Goal: Check status: Check status

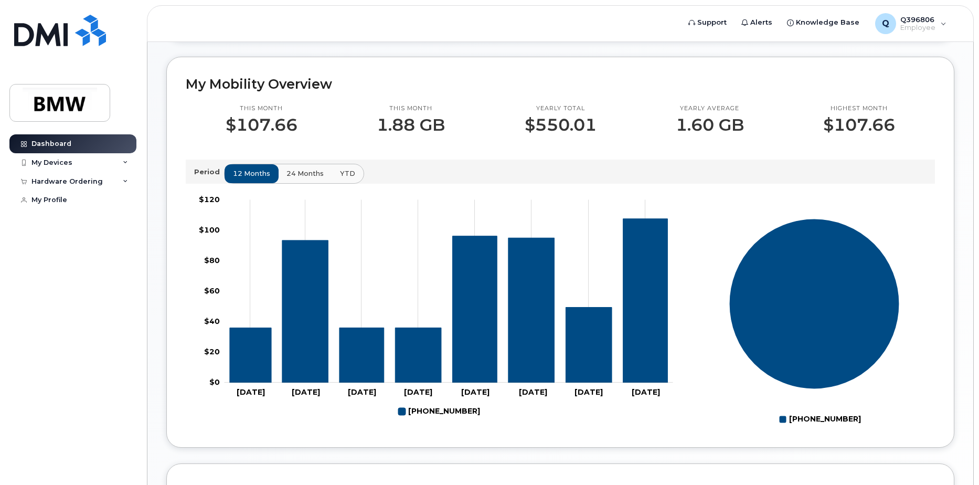
scroll to position [254, 0]
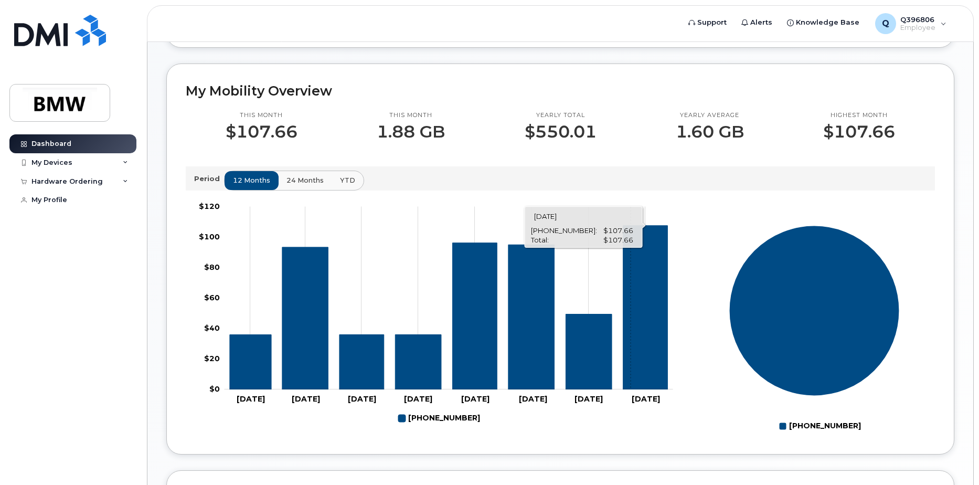
click at [631, 256] on icon "864-386-6226" at bounding box center [645, 307] width 45 height 164
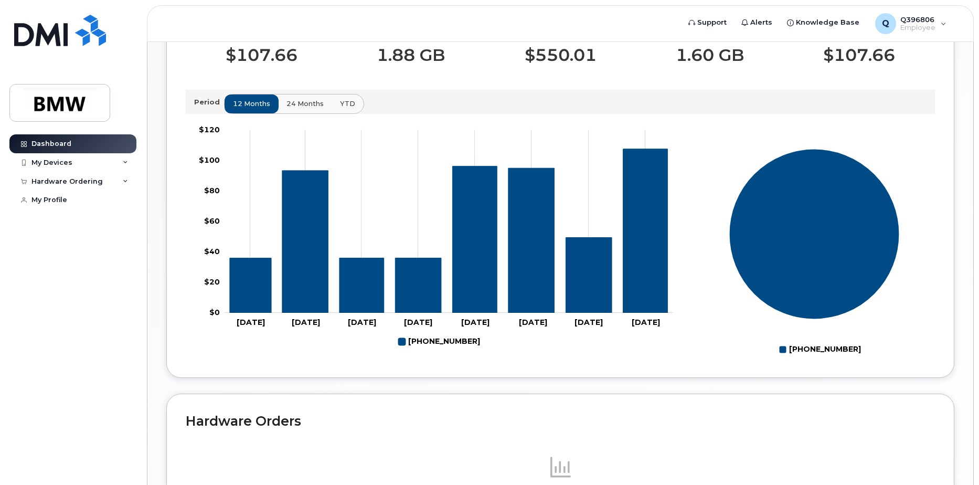
scroll to position [306, 0]
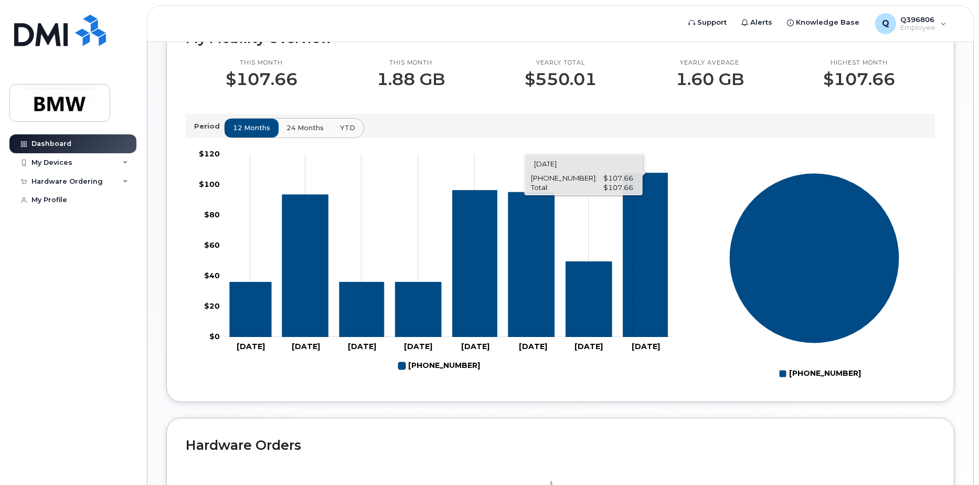
click at [633, 231] on icon "864-386-6226" at bounding box center [645, 255] width 45 height 164
click at [629, 232] on icon "864-386-6226" at bounding box center [645, 255] width 45 height 164
click at [216, 131] on p "Period" at bounding box center [209, 126] width 30 height 10
click at [242, 138] on div "12 months 24 months YTD" at bounding box center [294, 128] width 140 height 20
click at [291, 133] on span "24 months" at bounding box center [305, 128] width 37 height 10
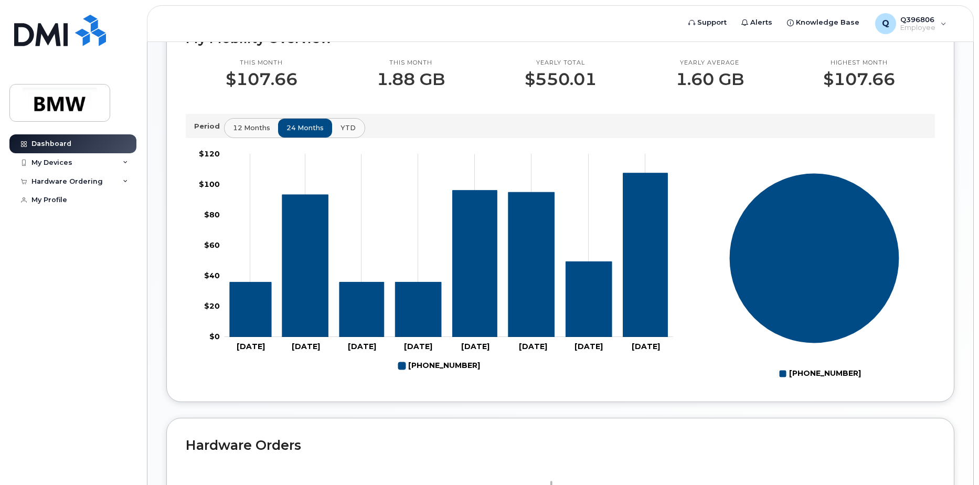
click at [336, 137] on button "YTD" at bounding box center [348, 128] width 33 height 19
click at [259, 137] on button "12 months" at bounding box center [252, 128] width 55 height 19
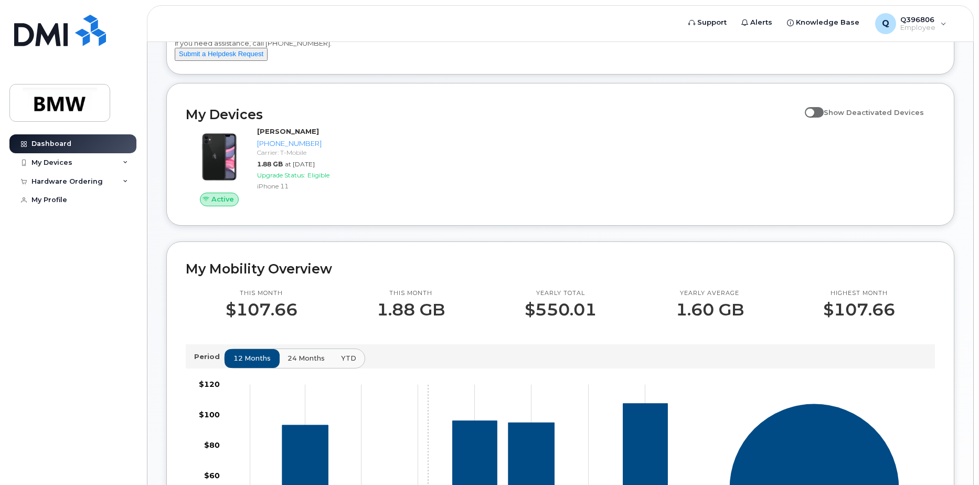
scroll to position [0, 0]
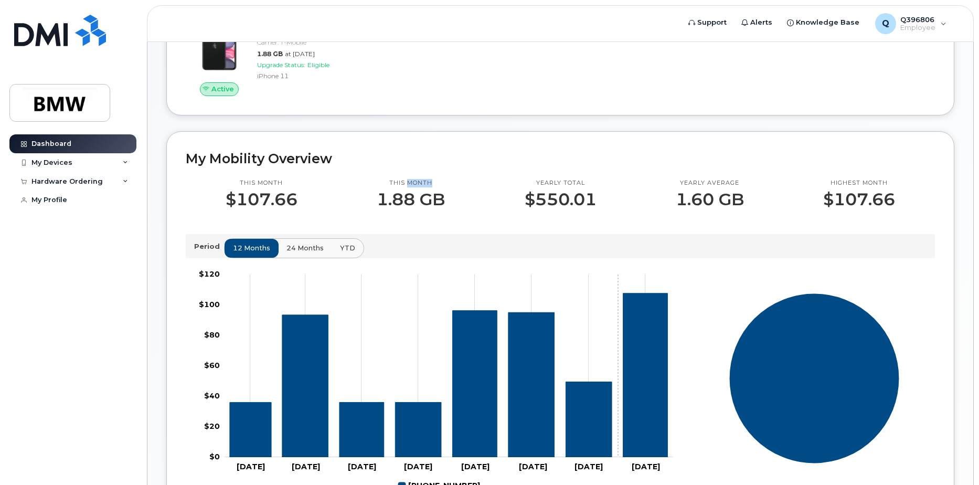
scroll to position [262, 0]
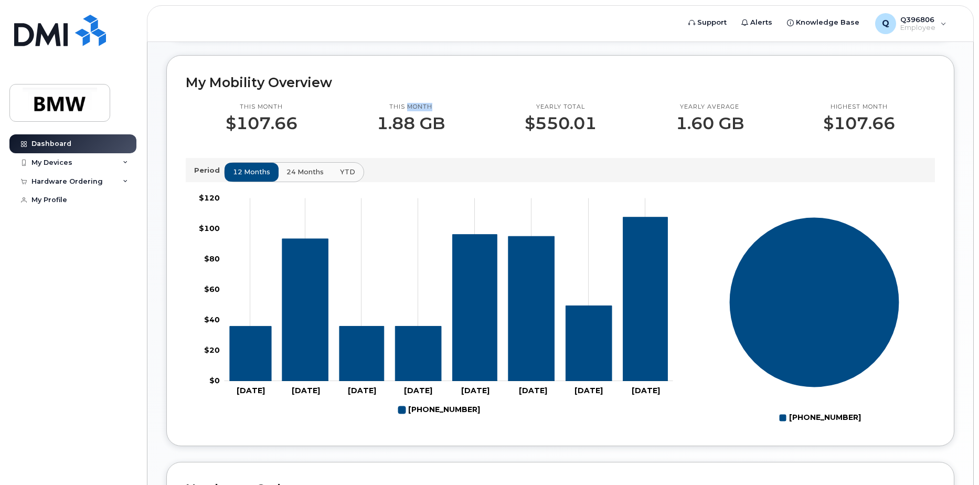
click at [746, 334] on icon "Series" at bounding box center [814, 302] width 170 height 170
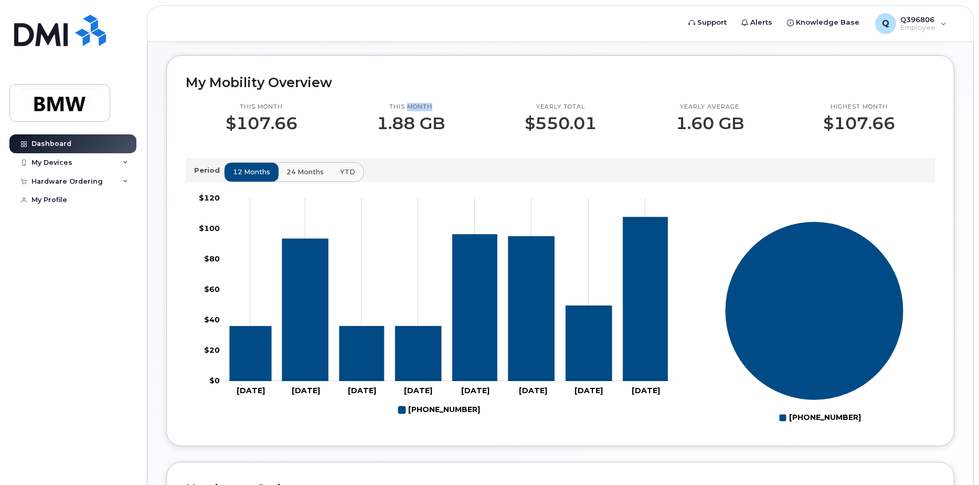
click at [765, 334] on icon "864-386-6226: 100%" at bounding box center [813, 310] width 179 height 179
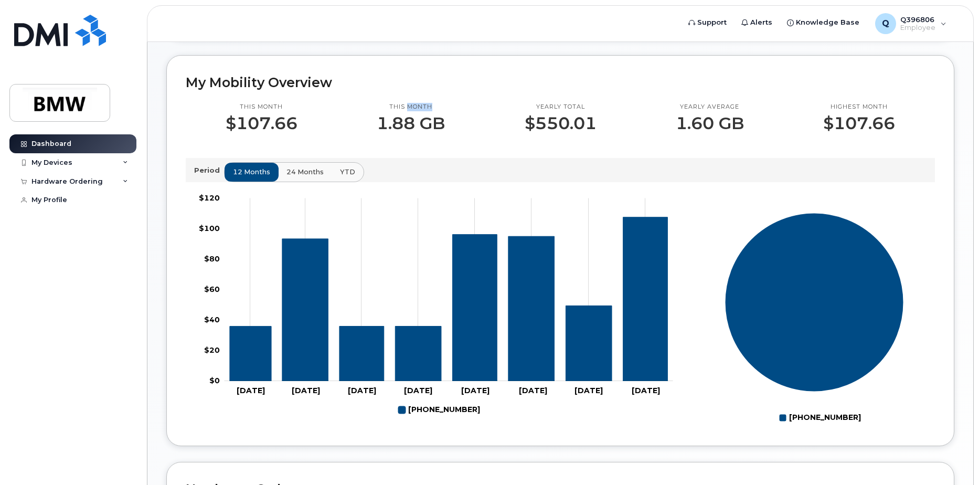
click at [765, 335] on icon "864-386-6226: 100%" at bounding box center [813, 301] width 179 height 179
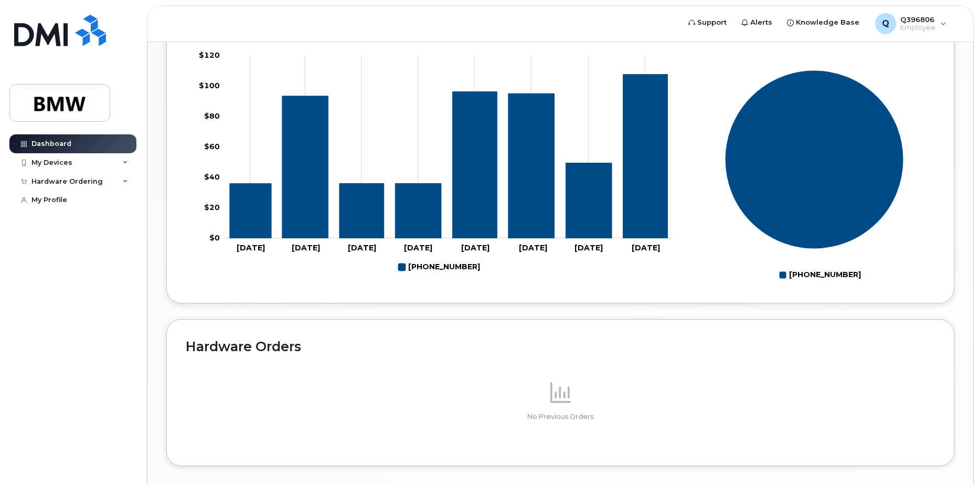
scroll to position [464, 0]
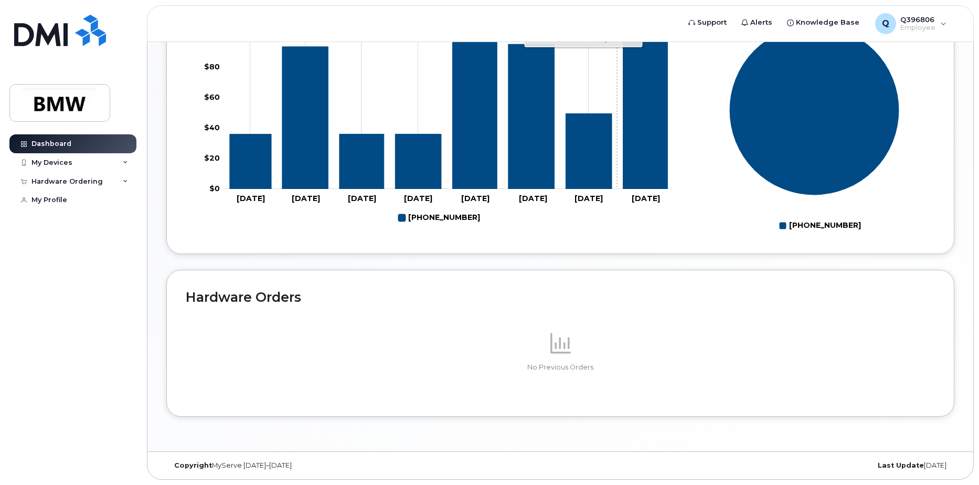
click at [622, 183] on rect "Chart" at bounding box center [449, 97] width 448 height 183
click at [627, 179] on icon "864-386-6226" at bounding box center [645, 107] width 45 height 164
click at [593, 329] on div "No Previous Orders" at bounding box center [560, 351] width 749 height 92
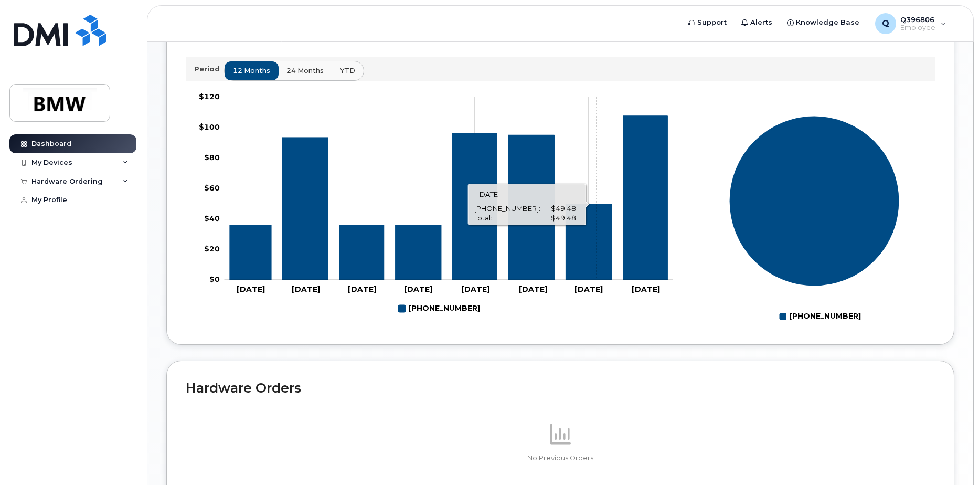
scroll to position [306, 0]
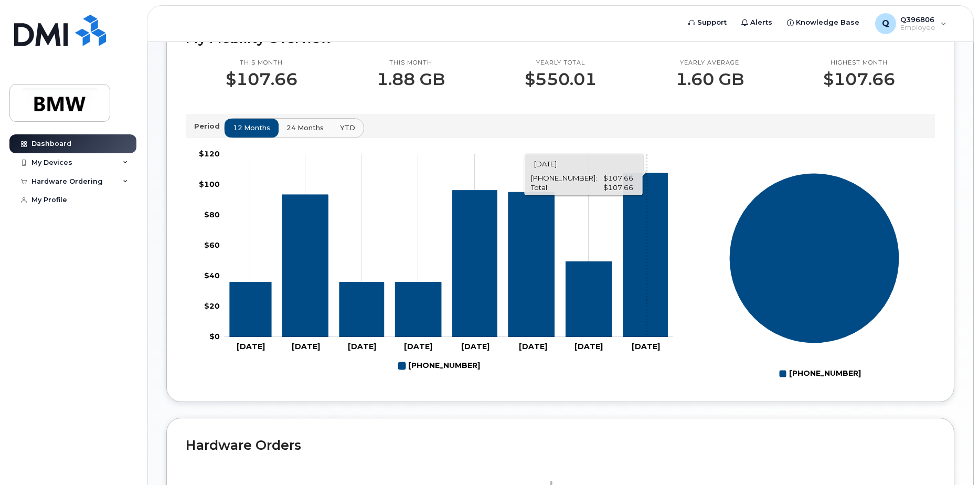
click at [619, 243] on rect "Chart" at bounding box center [449, 245] width 448 height 183
click at [63, 143] on div "Dashboard" at bounding box center [51, 144] width 40 height 8
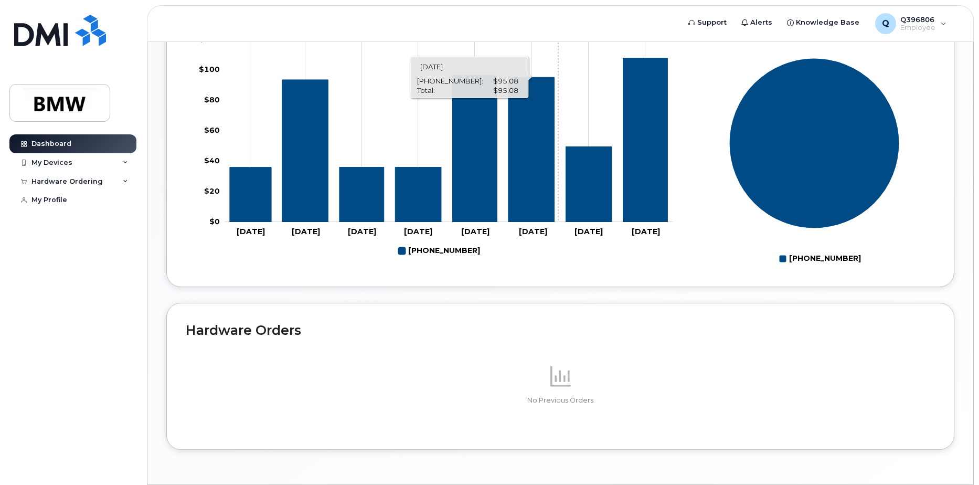
scroll to position [464, 0]
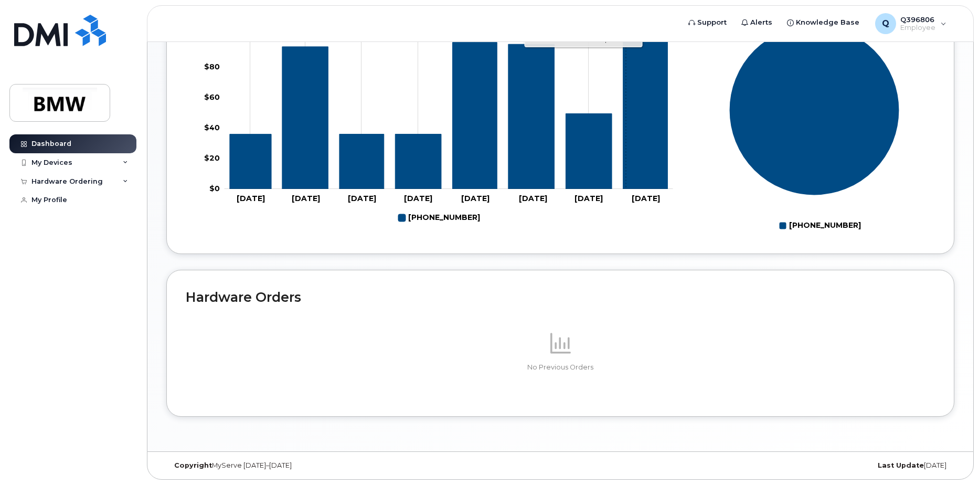
click at [626, 157] on icon "864-386-6226" at bounding box center [645, 107] width 45 height 164
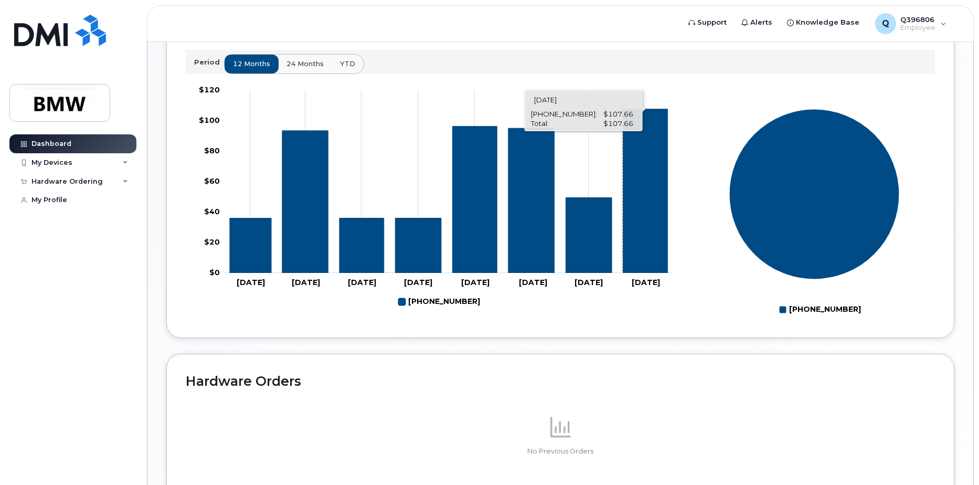
scroll to position [359, 0]
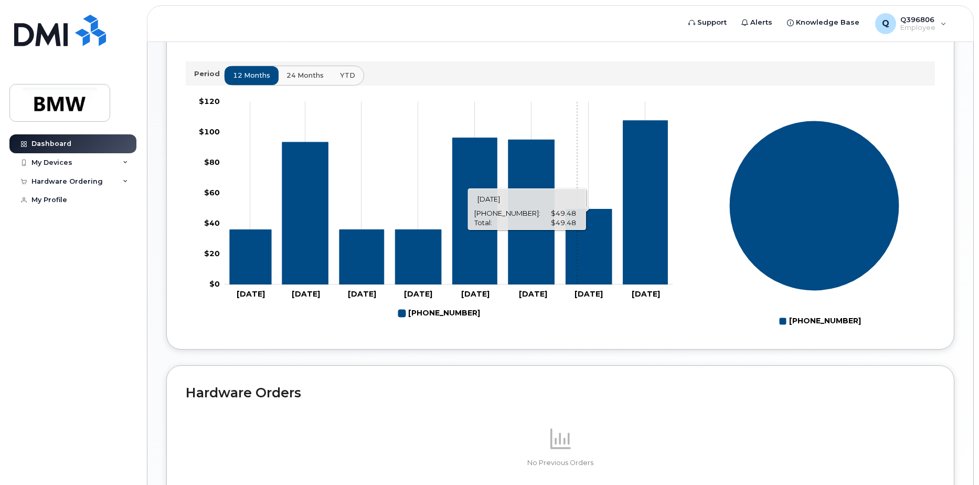
click at [577, 275] on icon "864-386-6226" at bounding box center [588, 246] width 46 height 75
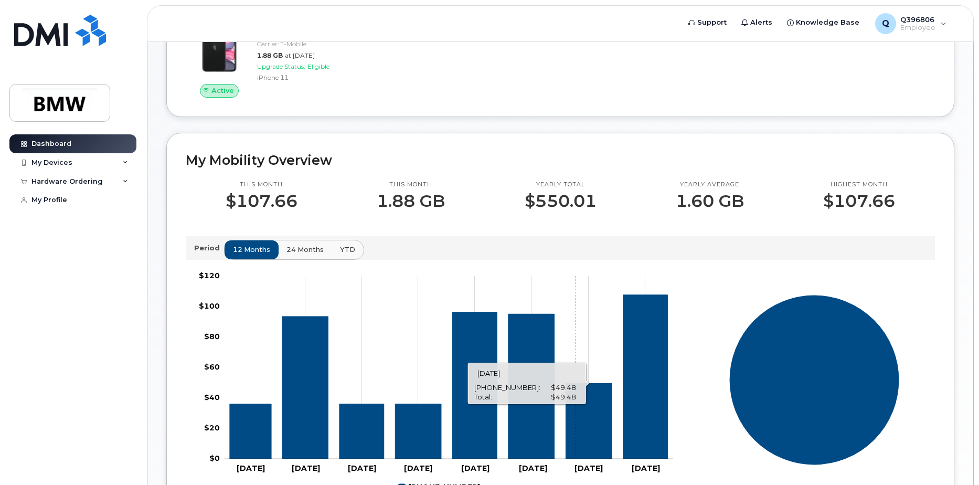
scroll to position [149, 0]
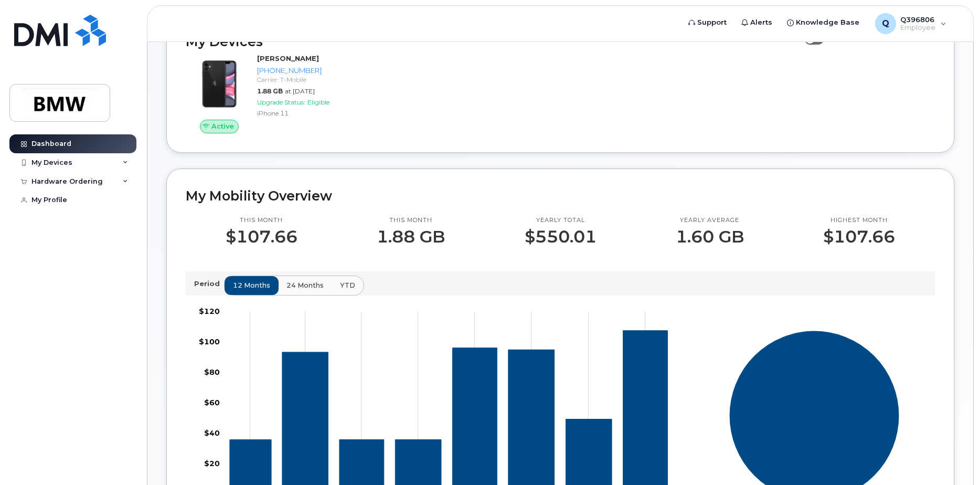
click at [260, 243] on p "$107.66" at bounding box center [262, 236] width 72 height 19
click at [307, 290] on span "24 months" at bounding box center [305, 285] width 37 height 10
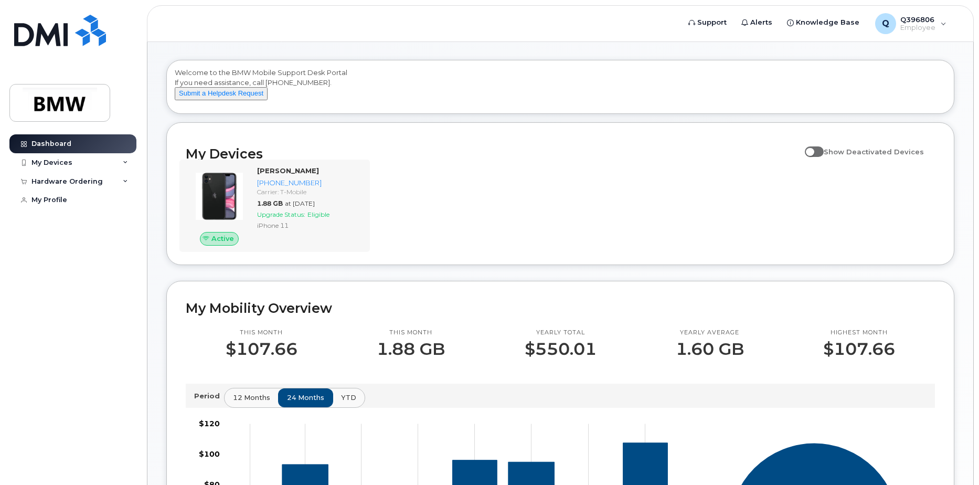
scroll to position [52, 0]
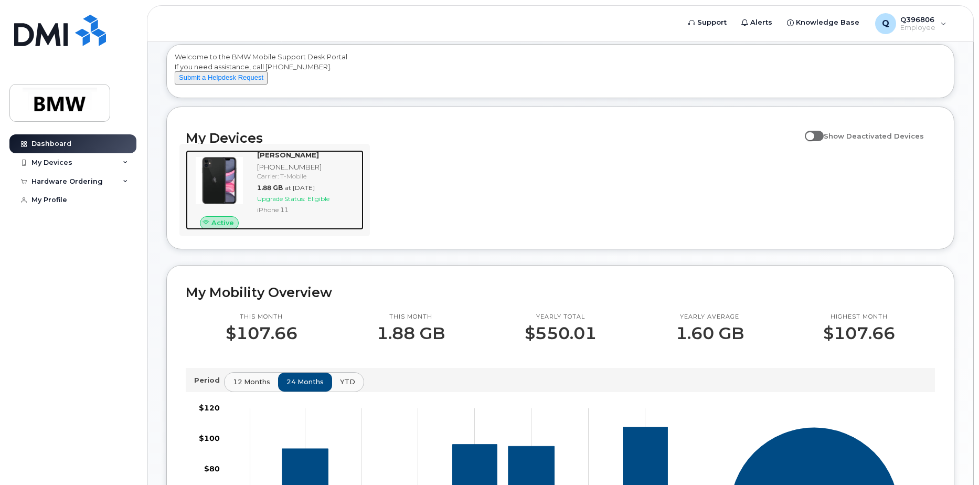
click at [266, 192] on div "1.88 GB at Sep 01, 2025" at bounding box center [308, 187] width 102 height 9
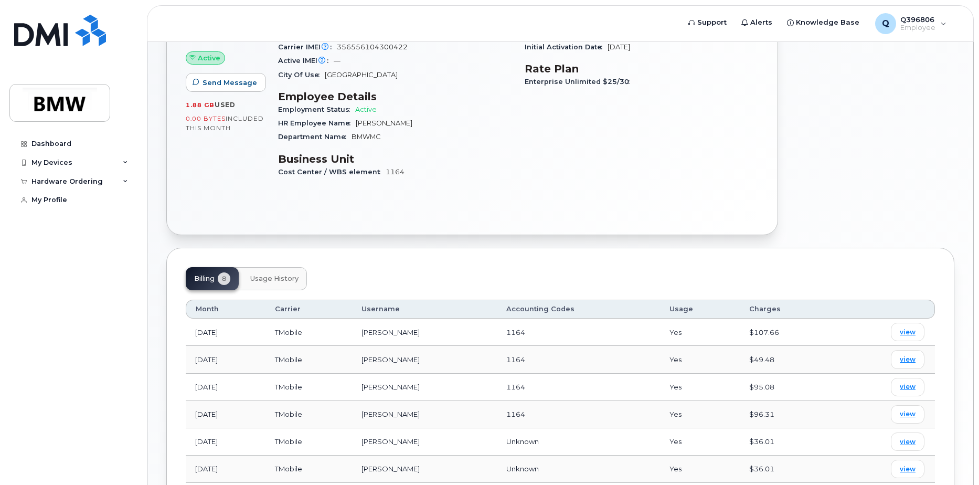
scroll to position [262, 0]
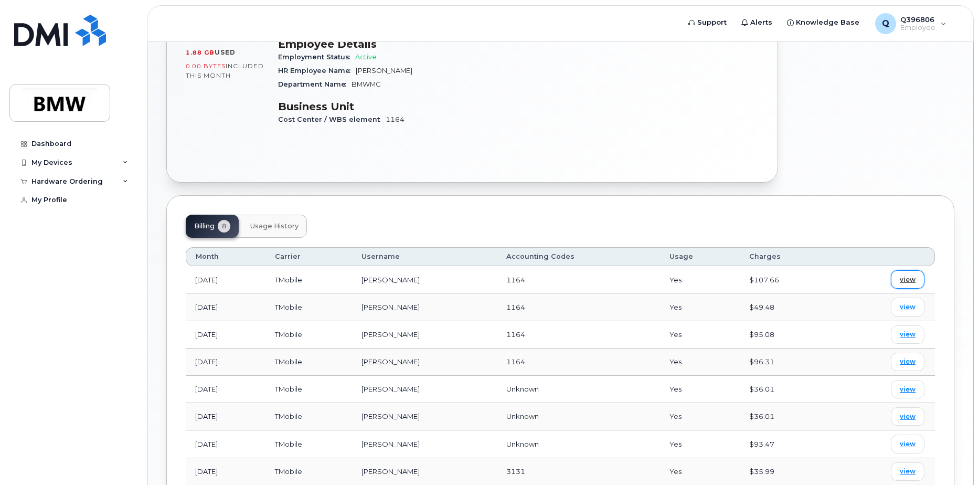
click at [905, 276] on span "view" at bounding box center [908, 279] width 16 height 9
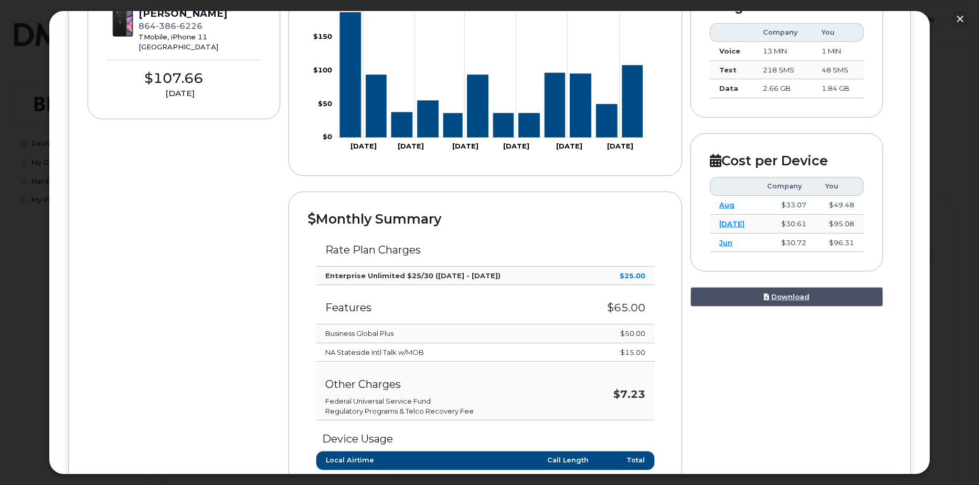
scroll to position [210, 0]
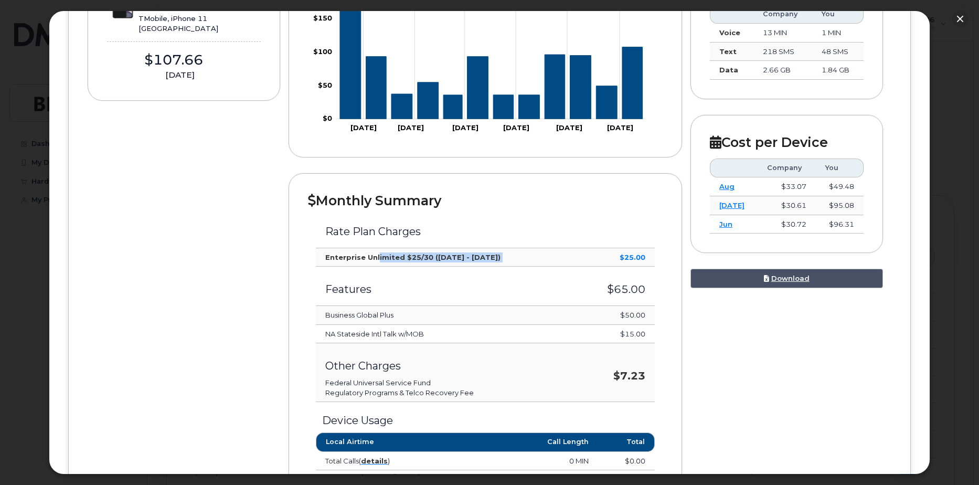
drag, startPoint x: 375, startPoint y: 262, endPoint x: 611, endPoint y: 259, distance: 236.1
click at [610, 259] on tr "Enterprise Unlimited $25/30 ([DATE] - [DATE]) $25.00" at bounding box center [485, 257] width 339 height 19
drag, startPoint x: 611, startPoint y: 259, endPoint x: 623, endPoint y: 259, distance: 12.6
click at [623, 259] on strong "$25.00" at bounding box center [633, 257] width 26 height 8
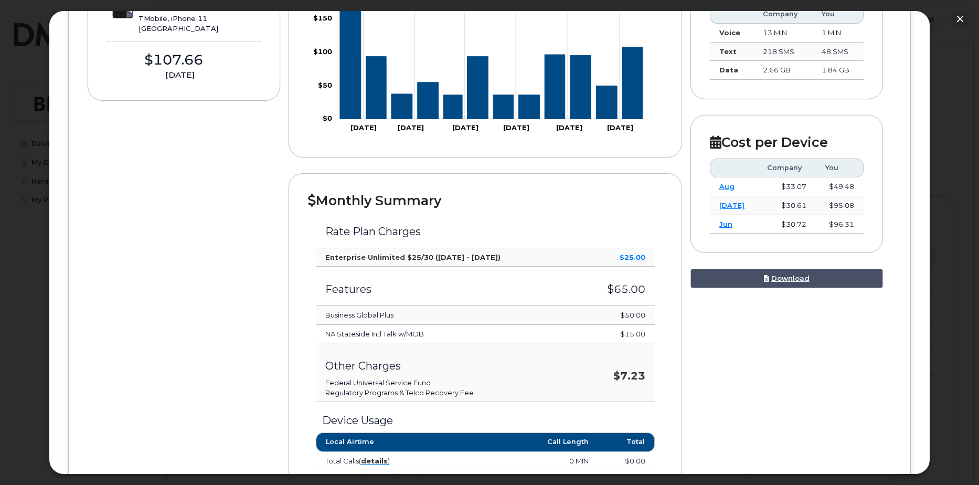
drag, startPoint x: 623, startPoint y: 259, endPoint x: 521, endPoint y: 251, distance: 102.6
click at [521, 251] on td "Enterprise Unlimited $25/30 ([DATE] - [DATE])" at bounding box center [447, 257] width 262 height 19
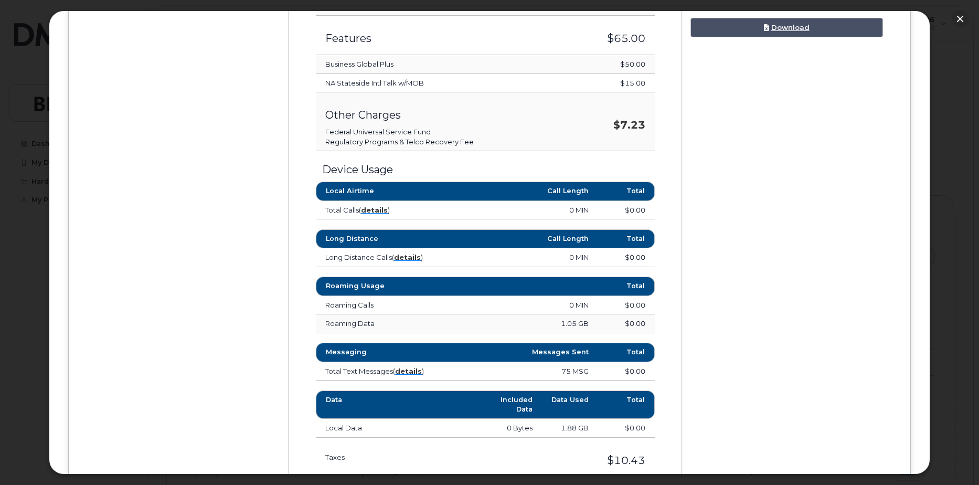
scroll to position [275, 0]
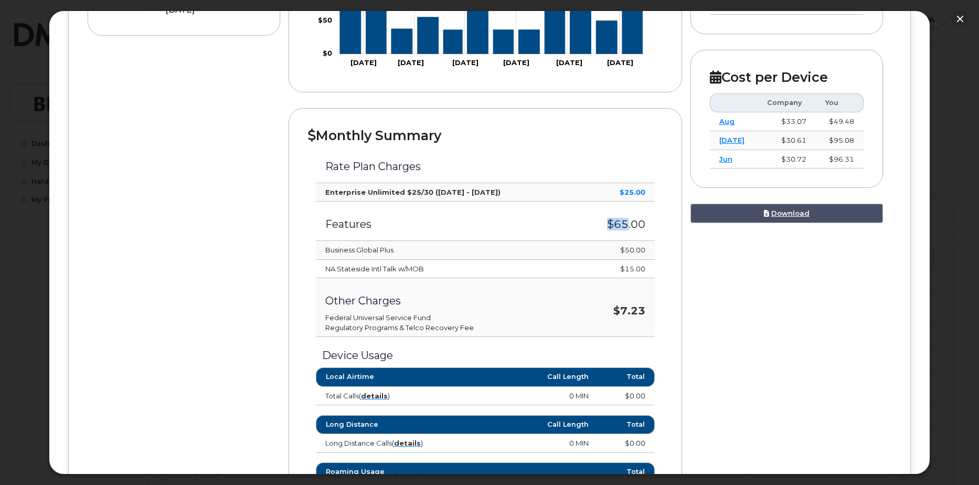
drag, startPoint x: 596, startPoint y: 221, endPoint x: 625, endPoint y: 212, distance: 30.2
click at [625, 212] on td "$65.00" at bounding box center [616, 220] width 77 height 39
drag, startPoint x: 625, startPoint y: 212, endPoint x: 615, endPoint y: 230, distance: 20.4
click at [615, 230] on h3 "$65.00" at bounding box center [616, 224] width 58 height 12
click at [619, 258] on td "$50.00" at bounding box center [616, 250] width 77 height 19
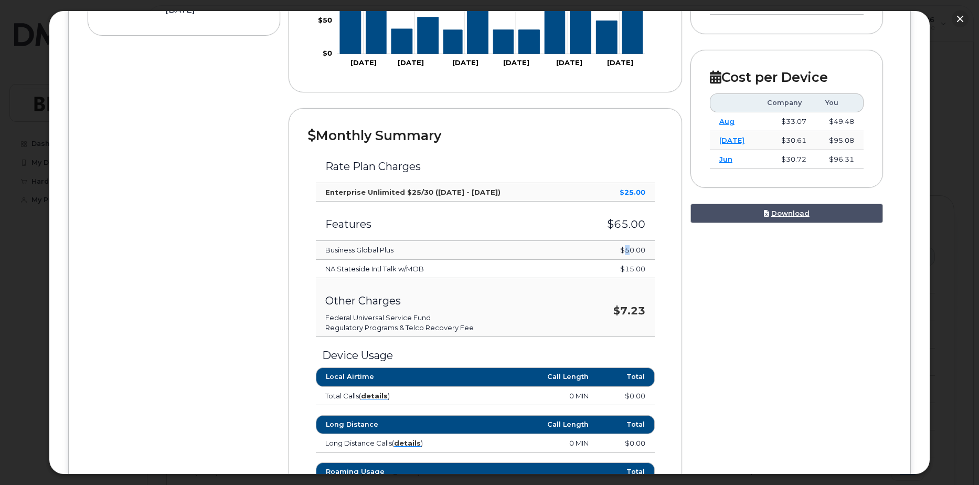
click at [620, 258] on td "$50.00" at bounding box center [616, 250] width 77 height 19
drag, startPoint x: 620, startPoint y: 258, endPoint x: 580, endPoint y: 270, distance: 41.8
click at [580, 270] on td "$15.00" at bounding box center [616, 269] width 77 height 19
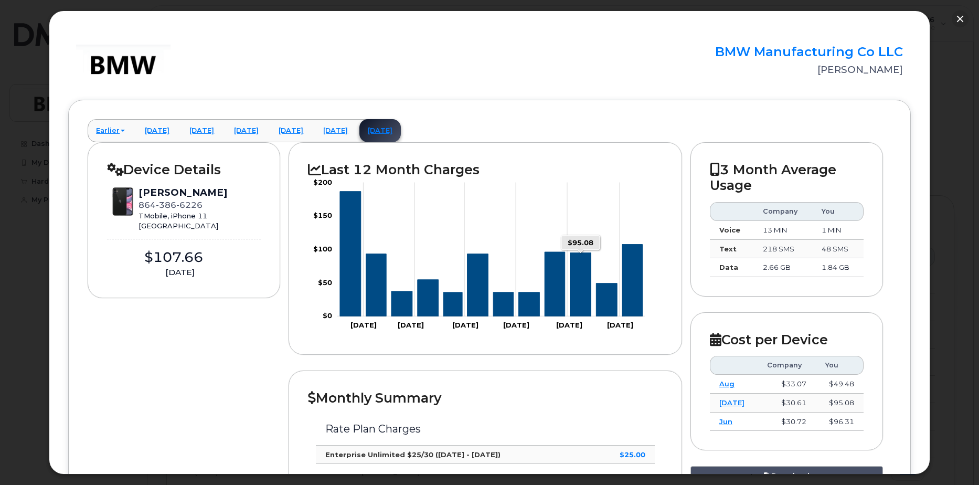
scroll to position [65, 0]
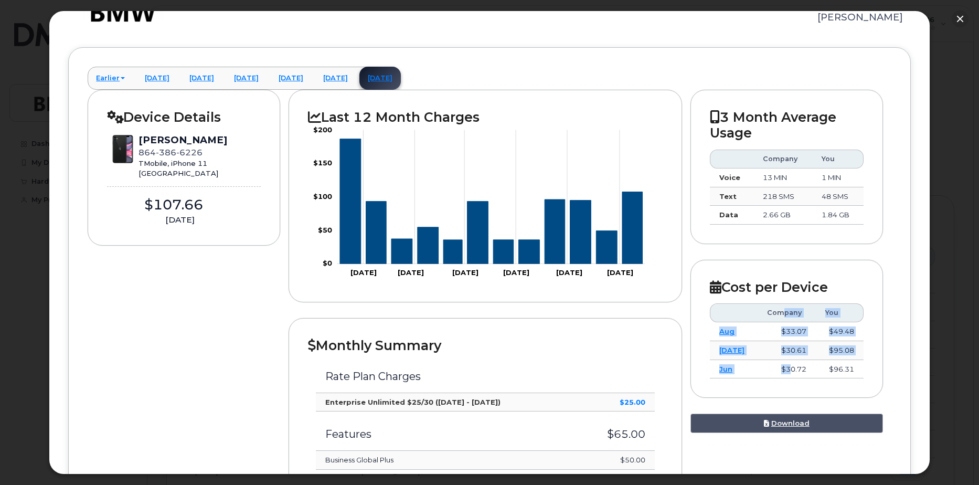
drag, startPoint x: 770, startPoint y: 309, endPoint x: 778, endPoint y: 368, distance: 59.3
click at [778, 368] on table "Company You Aug $33.07 $49.48 [DATE] $30.61 $95.08 Jun $30.72 $96.31" at bounding box center [787, 340] width 154 height 75
drag, startPoint x: 778, startPoint y: 368, endPoint x: 749, endPoint y: 357, distance: 30.7
click at [757, 357] on td "$30.61" at bounding box center [786, 350] width 58 height 19
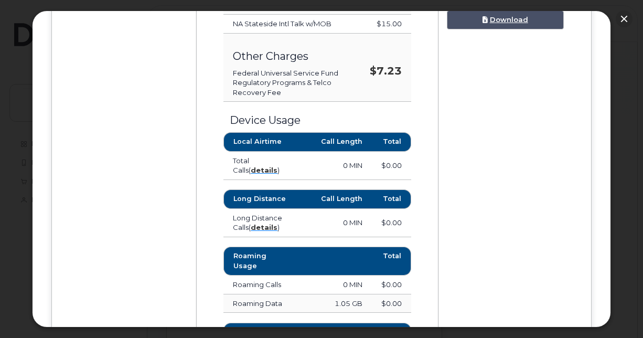
scroll to position [537, 0]
